Goal: Find specific page/section: Find specific page/section

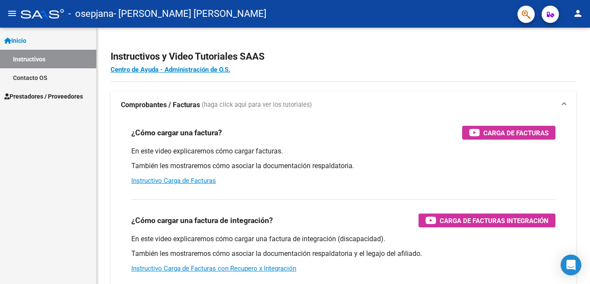
click at [38, 92] on span "Prestadores / Proveedores" at bounding box center [43, 97] width 79 height 10
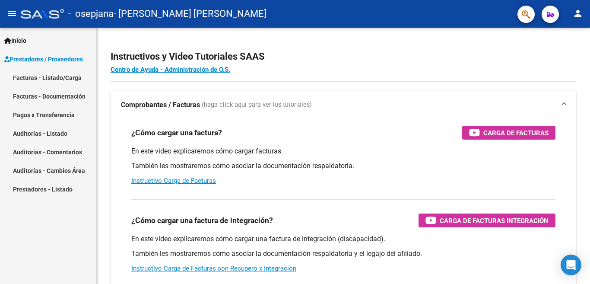
click at [38, 76] on link "Facturas - Listado/Carga" at bounding box center [48, 77] width 96 height 19
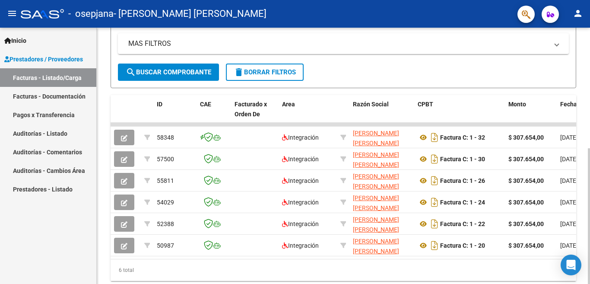
scroll to position [198, 0]
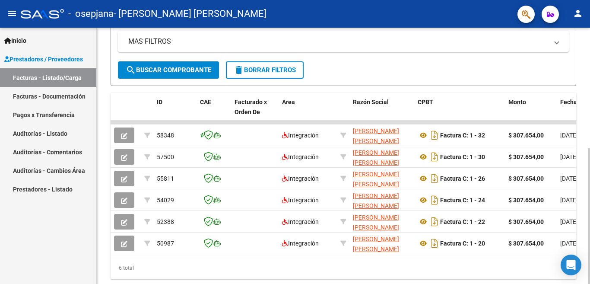
click at [583, 211] on div "Video tutorial PRESTADORES -> Listado de CPBTs Emitidos por Prestadores / Prove…" at bounding box center [345, 68] width 496 height 477
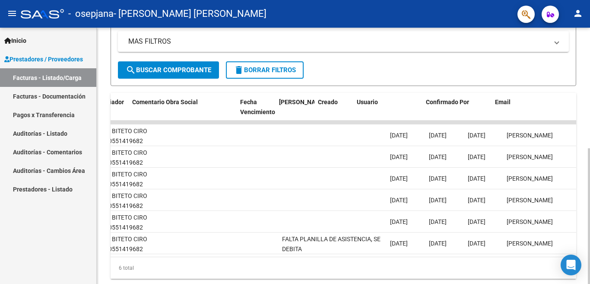
scroll to position [0, 1356]
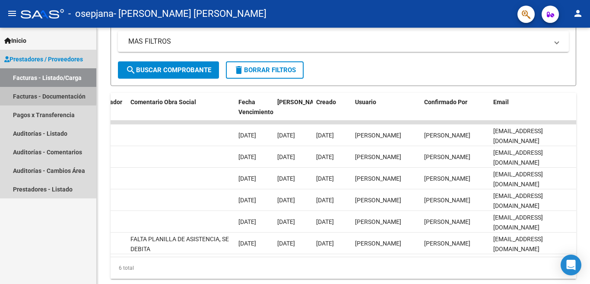
click at [41, 95] on link "Facturas - Documentación" at bounding box center [48, 96] width 96 height 19
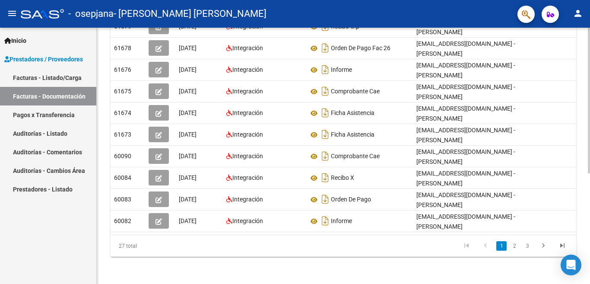
scroll to position [195, 0]
click at [558, 230] on div "PRESTADORES -> Comprobantes - Documentación Respaldatoria cloud_download Export…" at bounding box center [345, 62] width 496 height 444
click at [527, 242] on link "3" at bounding box center [527, 246] width 10 height 10
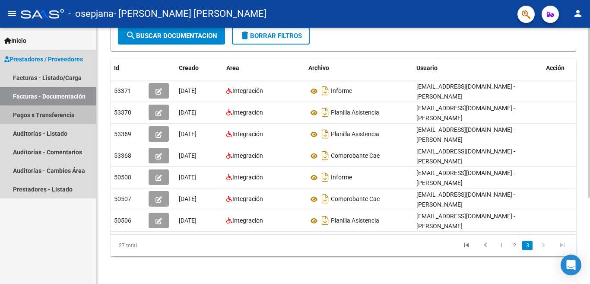
click at [29, 115] on link "Pagos x Transferencia" at bounding box center [48, 114] width 96 height 19
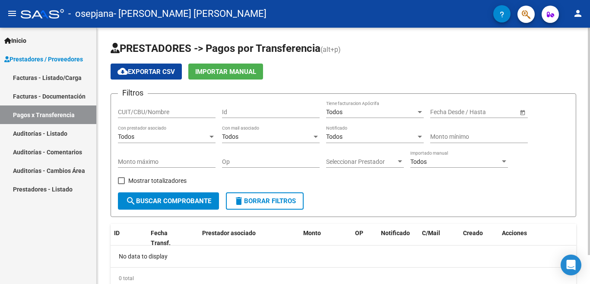
click at [590, 57] on div at bounding box center [589, 141] width 2 height 227
click at [54, 59] on span "Prestadores / Proveedores" at bounding box center [43, 59] width 79 height 10
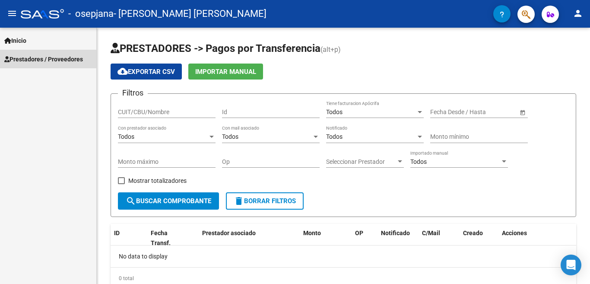
click at [54, 59] on span "Prestadores / Proveedores" at bounding box center [43, 59] width 79 height 10
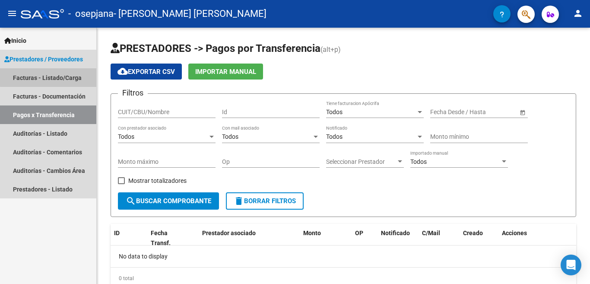
click at [50, 77] on link "Facturas - Listado/Carga" at bounding box center [48, 77] width 96 height 19
